Goal: Download file/media: Obtain a digital file from the website

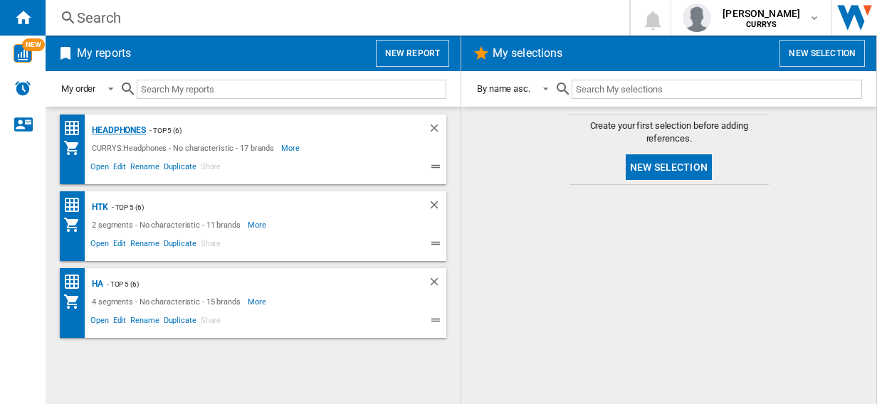
click at [123, 130] on div "Headphones" at bounding box center [117, 131] width 58 height 18
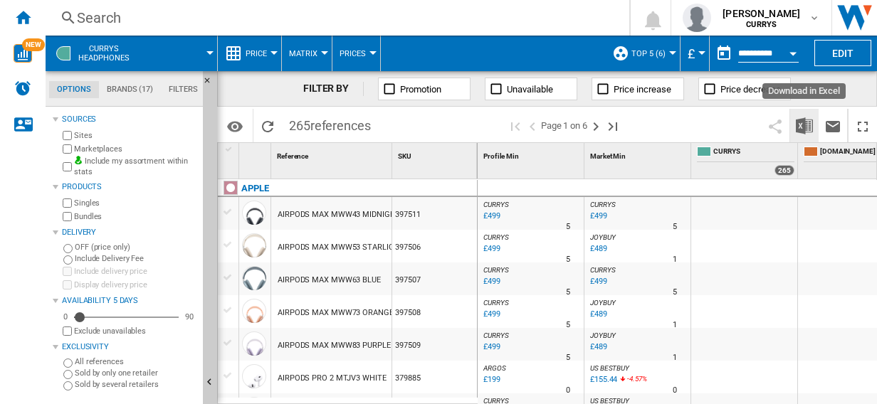
click at [804, 124] on img "Download in Excel" at bounding box center [804, 125] width 17 height 17
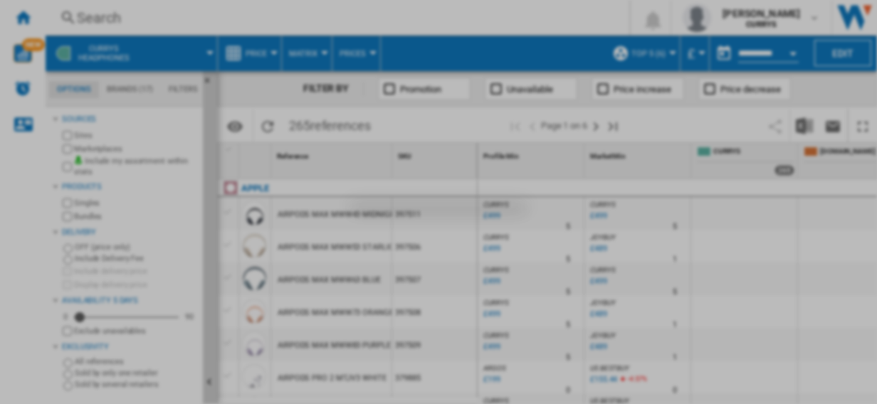
click at [473, 177] on div at bounding box center [438, 202] width 877 height 404
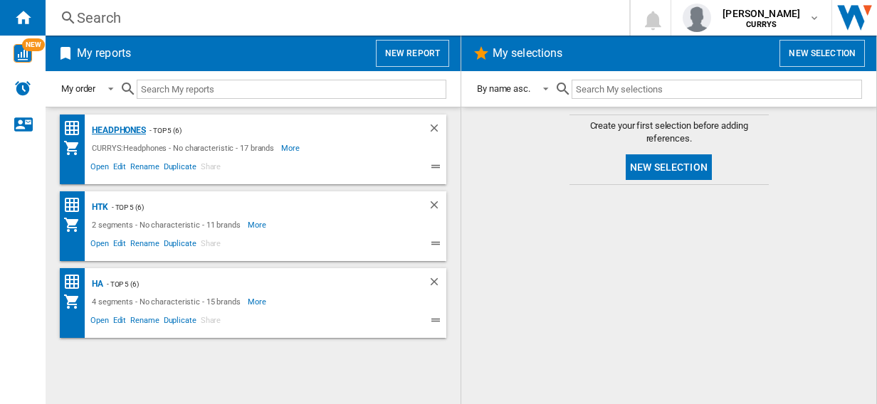
click at [117, 127] on div "Headphones" at bounding box center [117, 131] width 58 height 18
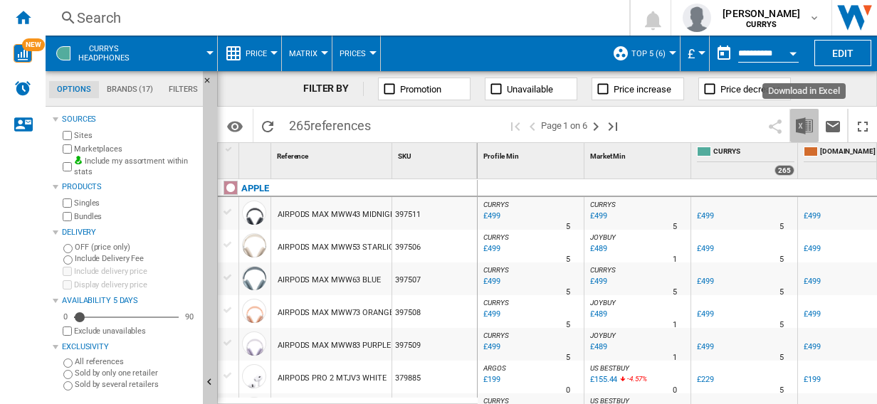
click at [802, 127] on img "Download in Excel" at bounding box center [804, 125] width 17 height 17
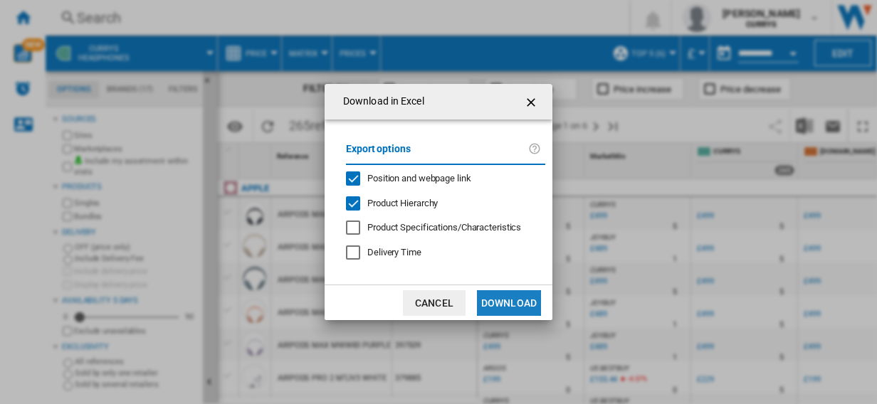
click at [513, 304] on button "Download" at bounding box center [509, 303] width 64 height 26
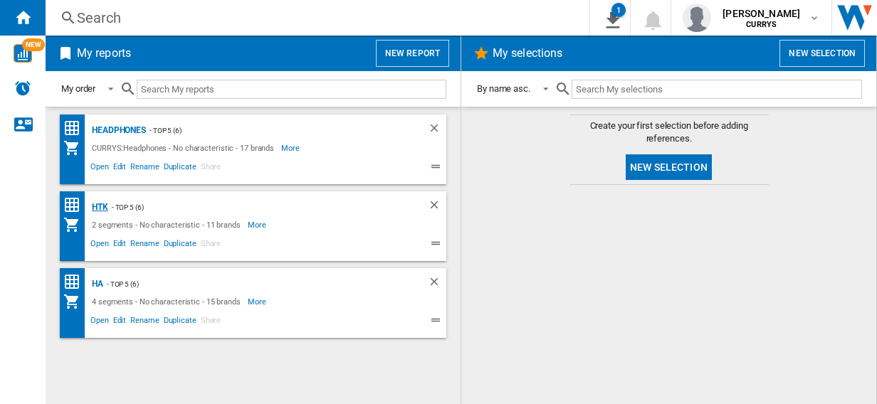
click at [99, 207] on div "HTK" at bounding box center [98, 208] width 20 height 18
click at [101, 209] on div "HTK" at bounding box center [98, 208] width 20 height 18
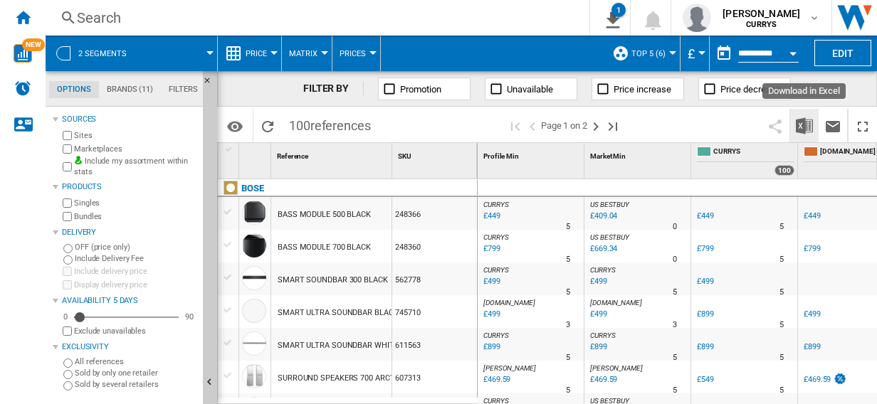
click at [804, 122] on img "Download in Excel" at bounding box center [804, 125] width 17 height 17
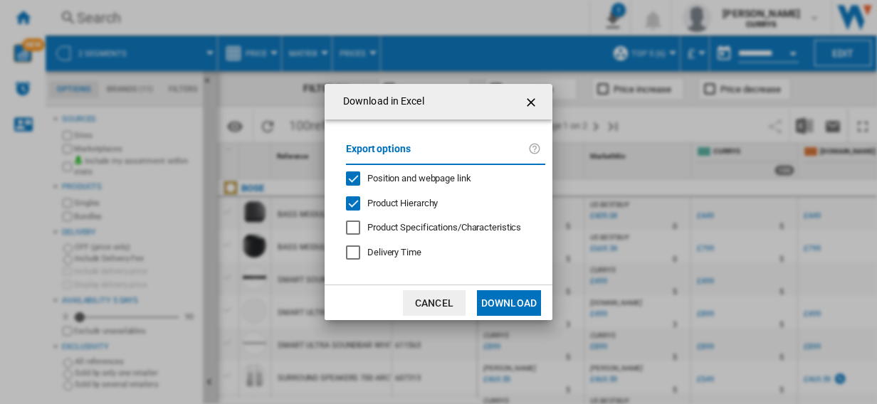
click at [505, 302] on button "Download" at bounding box center [509, 303] width 64 height 26
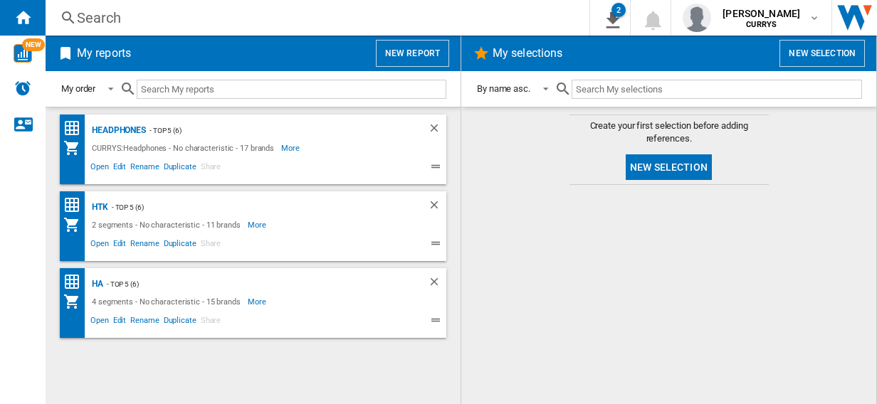
click at [115, 280] on div "- top 5 (6)" at bounding box center [251, 284] width 296 height 18
click at [331, 374] on div "Headphones - top 5 (6) CURRYS:Headphones - No characteristic - 17 brands More L…" at bounding box center [253, 256] width 387 height 283
click at [98, 284] on div "HA" at bounding box center [95, 284] width 15 height 18
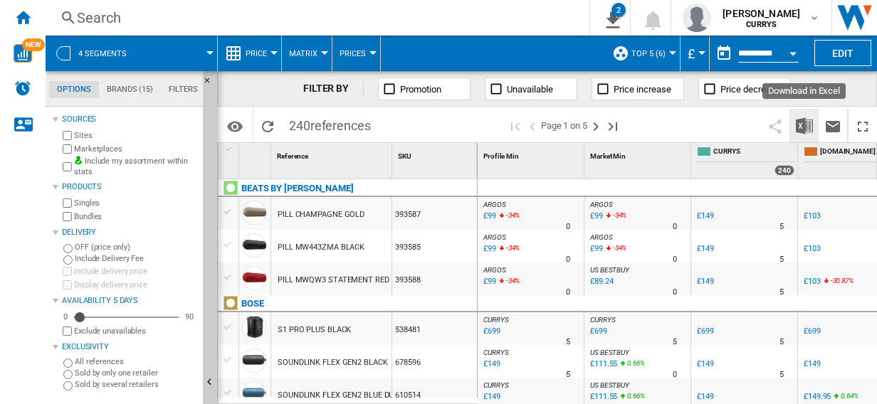
click at [802, 125] on img "Download in Excel" at bounding box center [804, 125] width 17 height 17
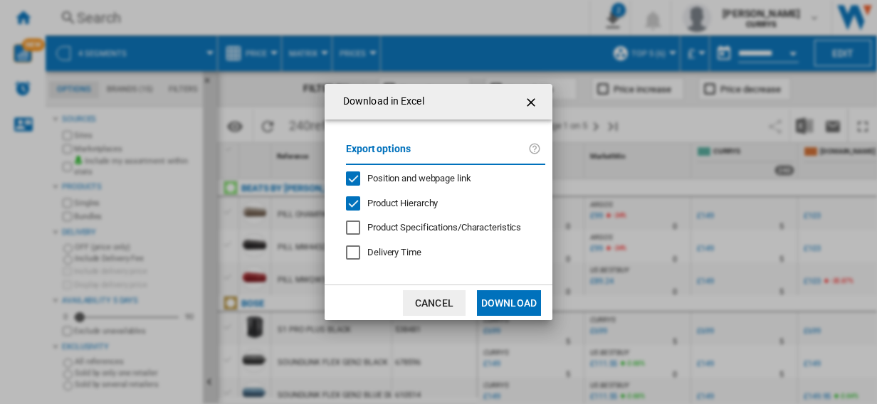
click at [513, 300] on button "Download" at bounding box center [509, 303] width 64 height 26
